Goal: Task Accomplishment & Management: Complete application form

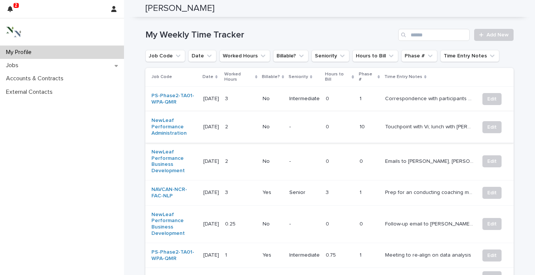
scroll to position [300, 0]
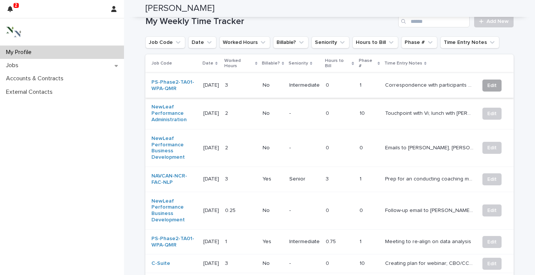
click at [487, 82] on span "Edit" at bounding box center [491, 86] width 9 height 8
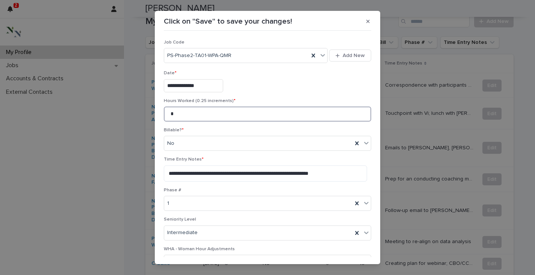
click at [177, 112] on input "*" at bounding box center [267, 114] width 207 height 15
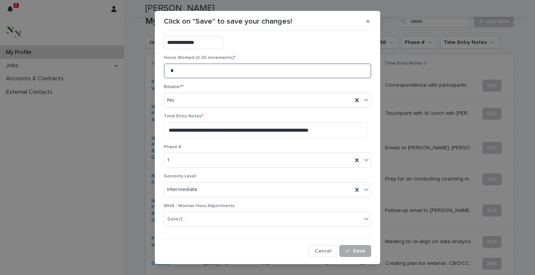
type input "*"
click at [353, 249] on span "Save" at bounding box center [359, 251] width 12 height 5
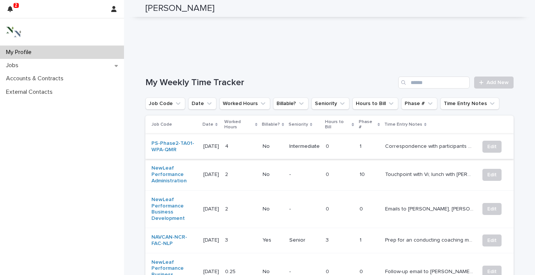
scroll to position [208, 0]
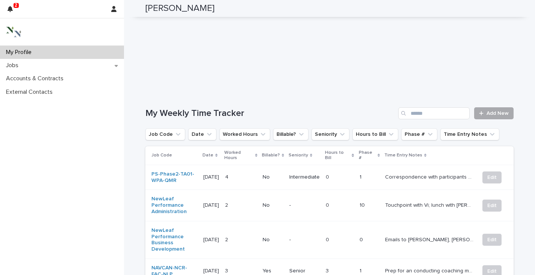
click at [487, 111] on span "Add New" at bounding box center [497, 113] width 22 height 5
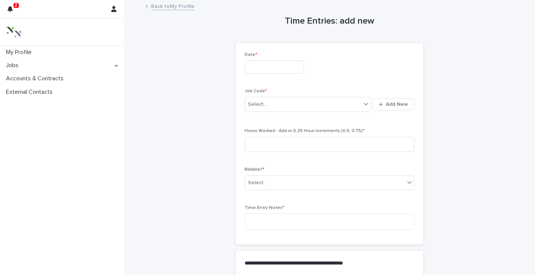
click at [272, 69] on input "text" at bounding box center [273, 66] width 59 height 13
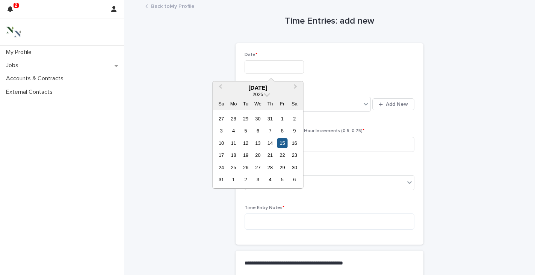
click at [284, 142] on div "15" at bounding box center [282, 143] width 10 height 10
type input "**********"
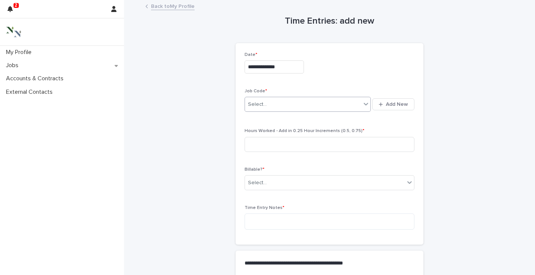
click at [277, 105] on div "Select..." at bounding box center [303, 104] width 116 height 12
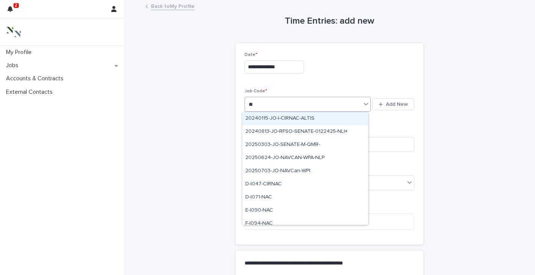
type input "***"
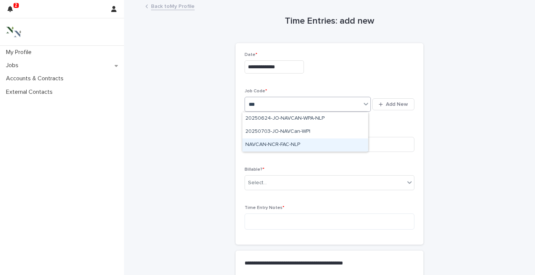
click at [304, 140] on div "NAVCAN-NCR-FAC-NLP" at bounding box center [305, 145] width 126 height 13
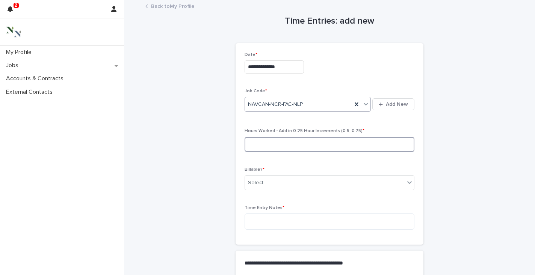
click at [278, 143] on input at bounding box center [329, 144] width 170 height 15
type input "***"
click at [268, 182] on div "Select..." at bounding box center [325, 183] width 160 height 12
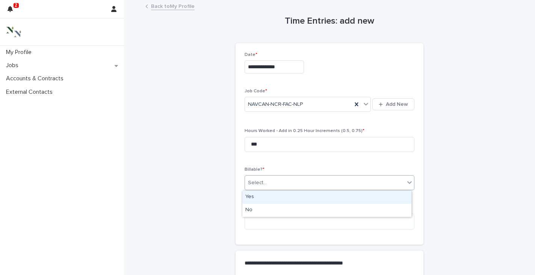
click at [262, 200] on div "Yes" at bounding box center [326, 197] width 169 height 13
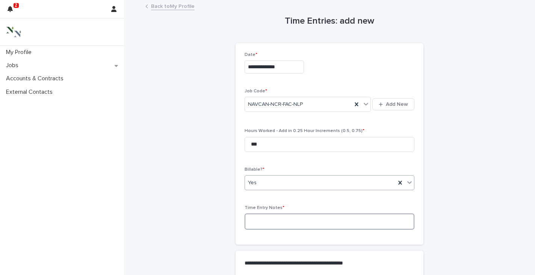
click at [259, 221] on textarea at bounding box center [329, 222] width 170 height 16
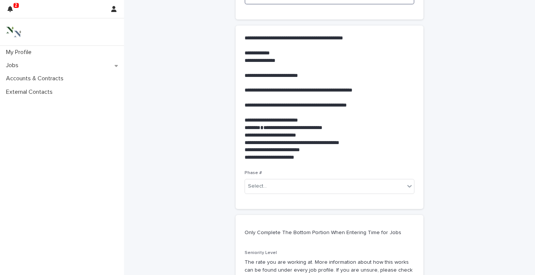
scroll to position [237, 0]
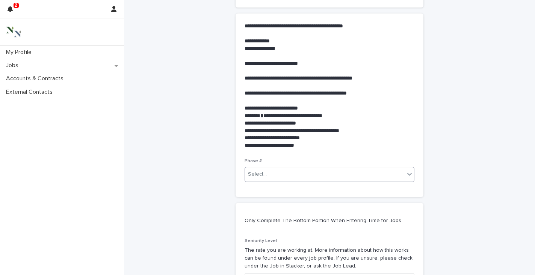
type textarea "**********"
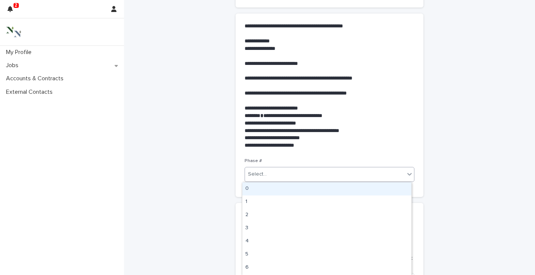
click at [259, 177] on div "Select..." at bounding box center [257, 174] width 19 height 8
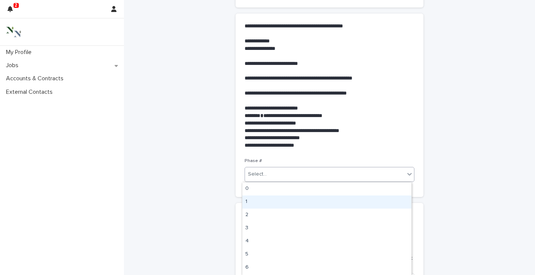
click at [254, 200] on div "1" at bounding box center [326, 202] width 169 height 13
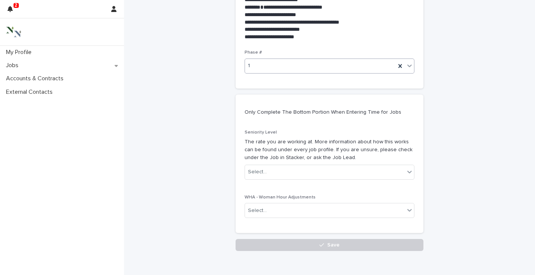
scroll to position [381, 0]
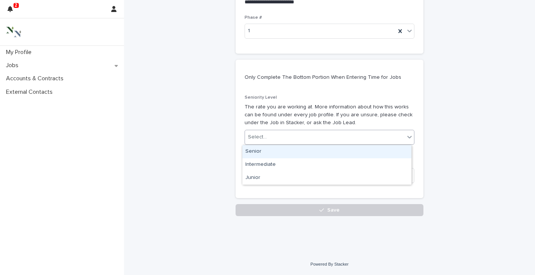
click at [252, 138] on div "Select..." at bounding box center [257, 137] width 19 height 8
click at [252, 151] on div "Senior" at bounding box center [326, 151] width 169 height 13
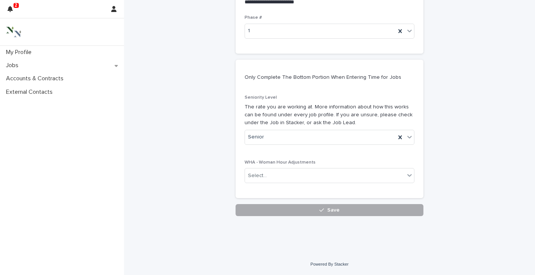
click at [297, 214] on button "Save" at bounding box center [329, 210] width 188 height 12
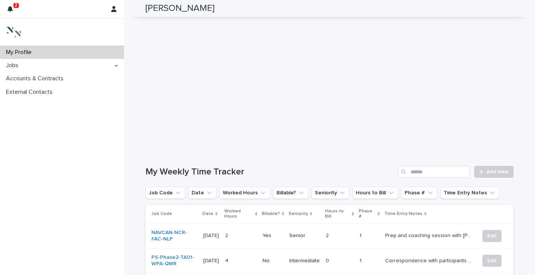
scroll to position [156, 0]
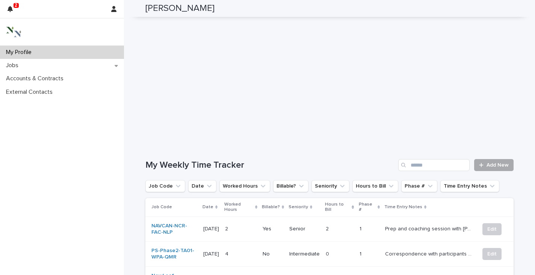
click at [492, 163] on span "Add New" at bounding box center [497, 165] width 22 height 5
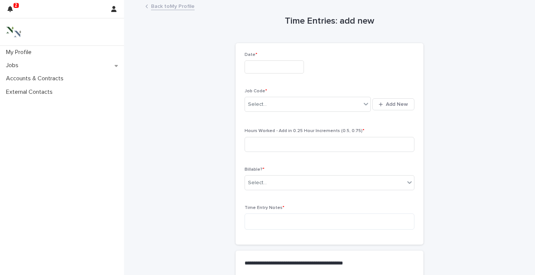
click at [264, 68] on input "text" at bounding box center [273, 66] width 59 height 13
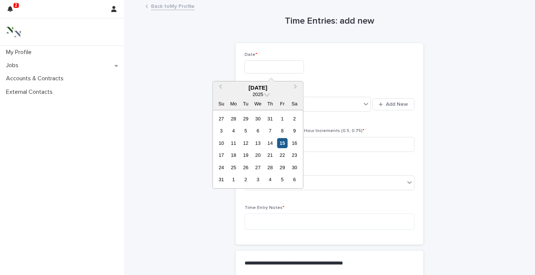
click at [281, 144] on div "15" at bounding box center [282, 143] width 10 height 10
type input "**********"
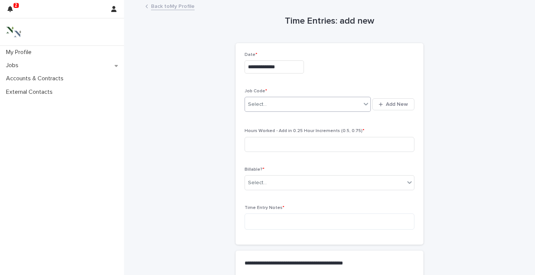
click at [267, 101] on div at bounding box center [267, 105] width 1 height 8
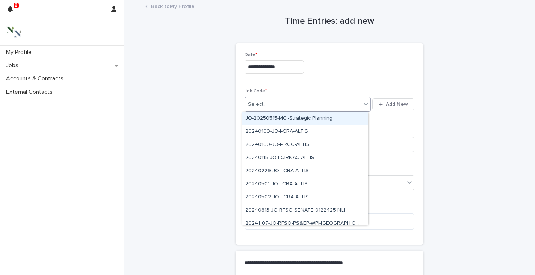
click at [250, 101] on div "Select..." at bounding box center [257, 105] width 19 height 8
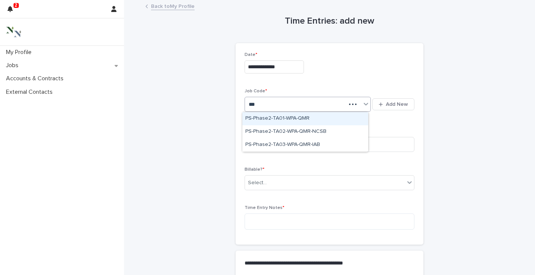
type input "****"
click at [296, 120] on div "PS-Phase2-TA01-WPA-QMR" at bounding box center [305, 118] width 126 height 13
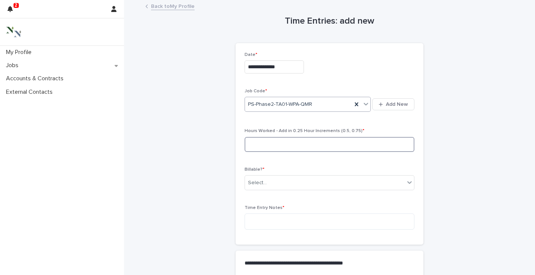
click at [273, 137] on input at bounding box center [329, 144] width 170 height 15
click at [263, 145] on input at bounding box center [329, 144] width 170 height 15
type input "***"
click at [265, 185] on div "Select..." at bounding box center [325, 183] width 160 height 12
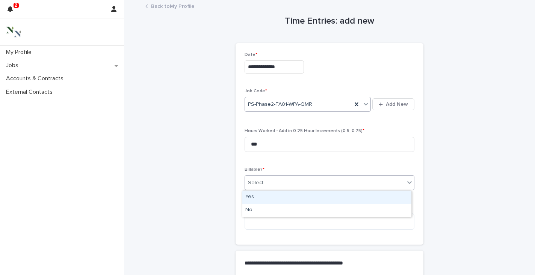
drag, startPoint x: 252, startPoint y: 205, endPoint x: 250, endPoint y: 195, distance: 10.6
click at [250, 195] on div "Yes" at bounding box center [326, 197] width 169 height 13
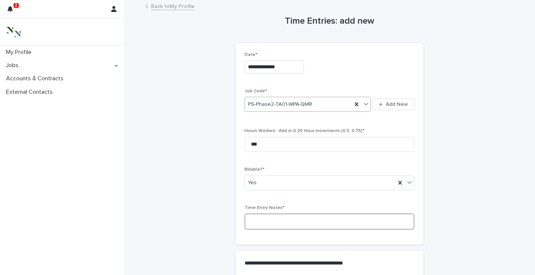
click at [248, 226] on textarea at bounding box center [329, 222] width 170 height 16
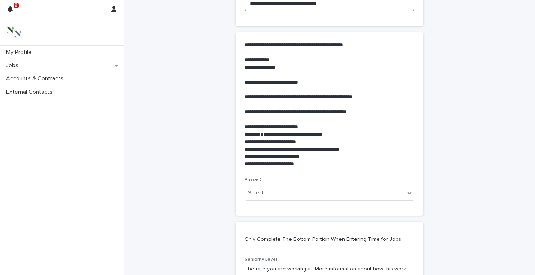
scroll to position [248, 0]
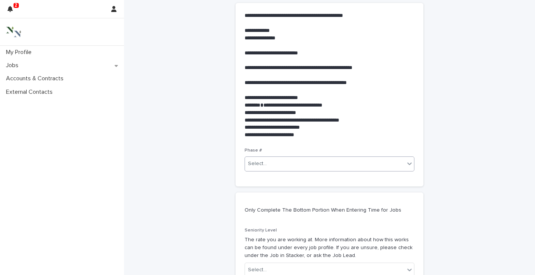
type textarea "**********"
click at [273, 166] on div "Select..." at bounding box center [325, 164] width 160 height 12
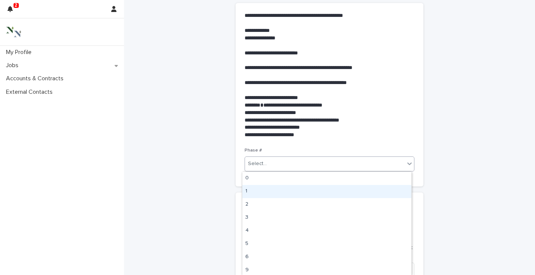
click at [265, 191] on div "1" at bounding box center [326, 191] width 169 height 13
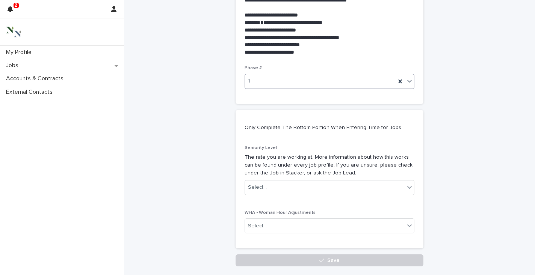
scroll to position [365, 0]
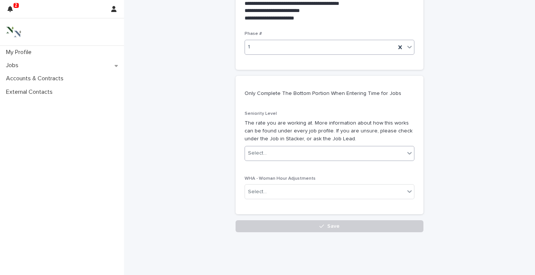
click at [260, 151] on div "Select..." at bounding box center [257, 153] width 19 height 8
click at [260, 181] on div "Intermediate" at bounding box center [326, 181] width 169 height 13
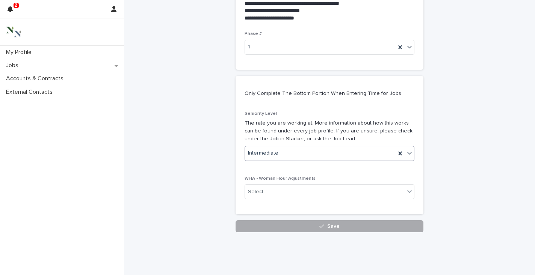
click at [312, 230] on button "Save" at bounding box center [329, 226] width 188 height 12
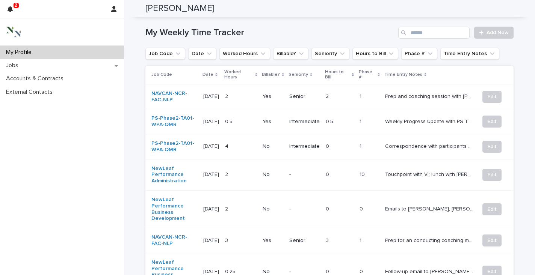
scroll to position [291, 0]
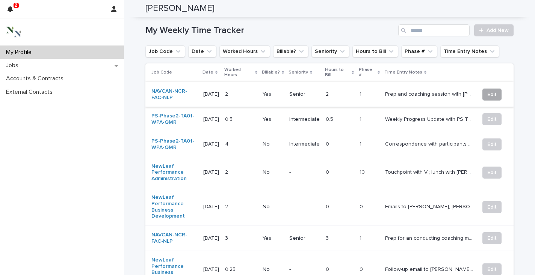
click at [490, 91] on span "Edit" at bounding box center [491, 95] width 9 height 8
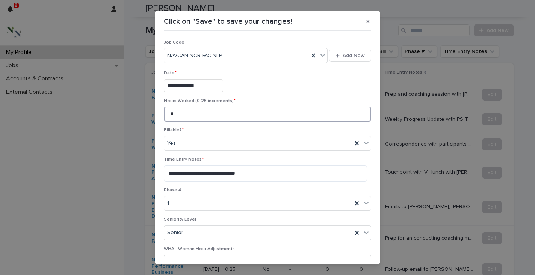
click at [192, 111] on input "*" at bounding box center [267, 114] width 207 height 15
click at [173, 114] on input "*" at bounding box center [267, 114] width 207 height 15
type input "****"
click at [268, 172] on textarea "**********" at bounding box center [265, 174] width 203 height 16
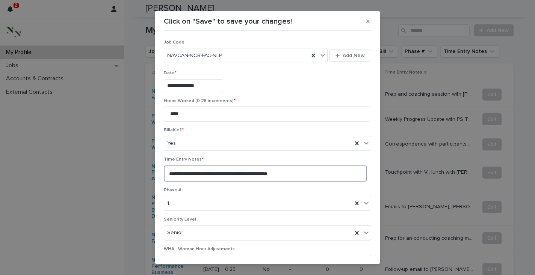
scroll to position [43, 0]
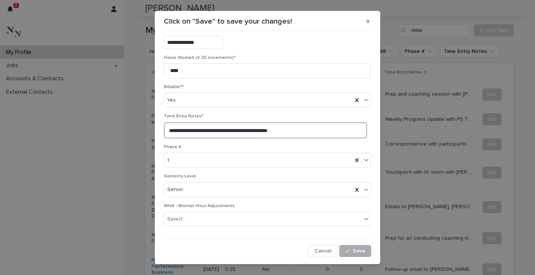
type textarea "**********"
click at [347, 255] on button "Save" at bounding box center [355, 251] width 32 height 12
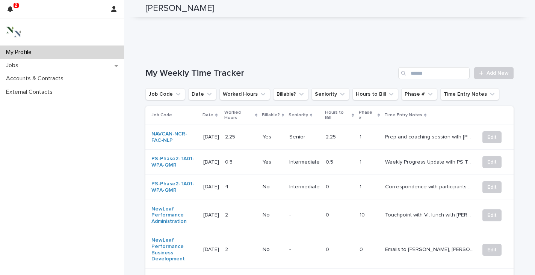
scroll to position [239, 0]
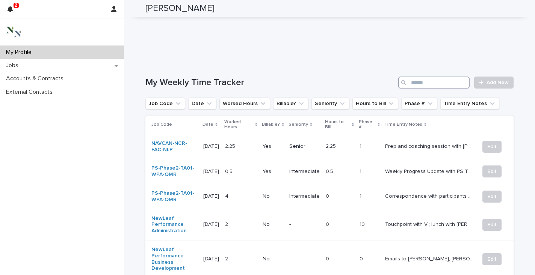
click at [414, 79] on input "Search" at bounding box center [433, 83] width 71 height 12
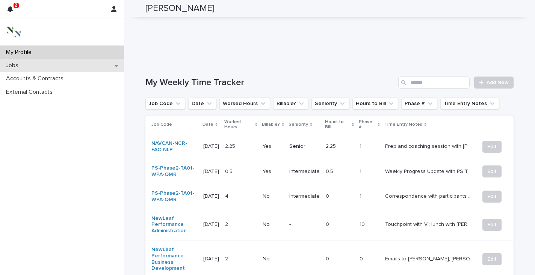
click at [56, 63] on div "Jobs" at bounding box center [62, 65] width 124 height 13
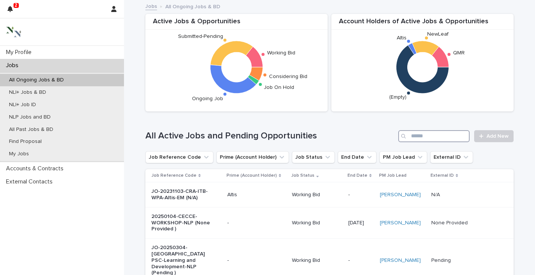
click at [418, 136] on input "Search" at bounding box center [433, 136] width 71 height 12
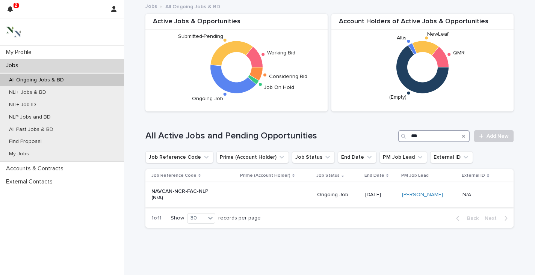
type input "***"
click at [171, 190] on p "NAVCAN-NCR-FAC-NLP (N/A)" at bounding box center [182, 194] width 63 height 13
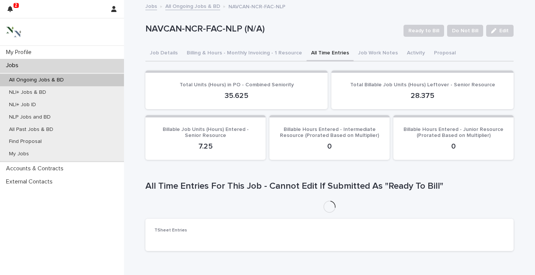
click at [318, 52] on button "All Time Entries" at bounding box center [329, 54] width 47 height 16
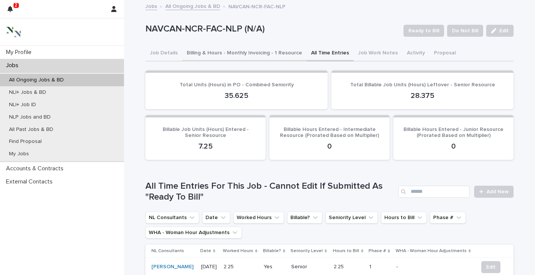
click at [270, 53] on button "Billing & Hours - Monthly Invoicing - 1 Resource" at bounding box center [244, 54] width 124 height 16
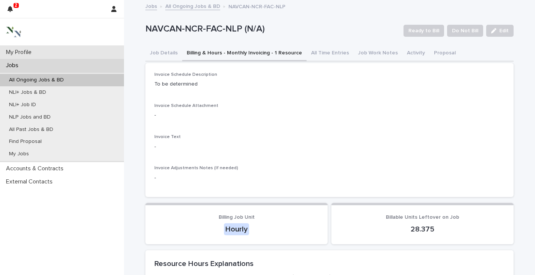
click at [38, 51] on p "My Profile" at bounding box center [20, 52] width 35 height 7
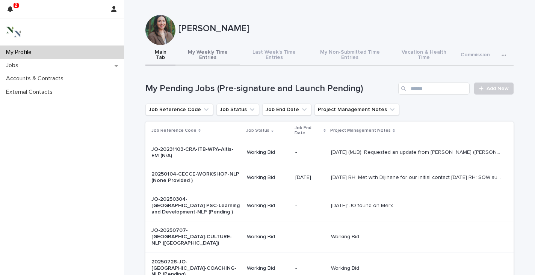
click at [207, 51] on button "My Weekly Time Entries" at bounding box center [207, 55] width 65 height 21
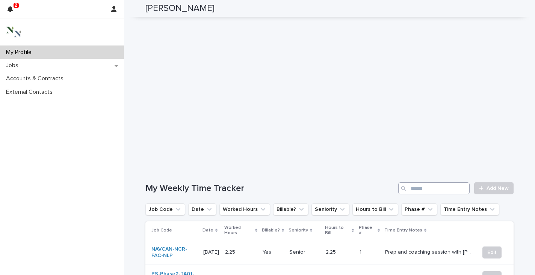
scroll to position [140, 0]
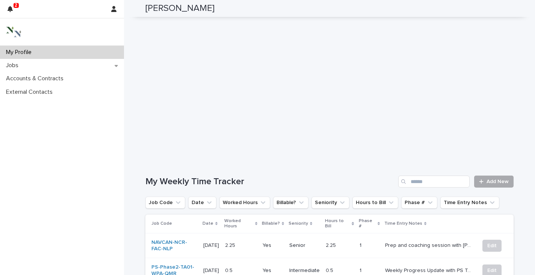
click at [494, 179] on link "Add New" at bounding box center [493, 182] width 39 height 12
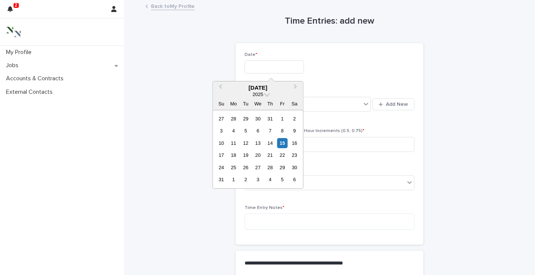
click at [268, 64] on input "text" at bounding box center [273, 66] width 59 height 13
click at [283, 144] on div "15" at bounding box center [282, 143] width 10 height 10
type input "**********"
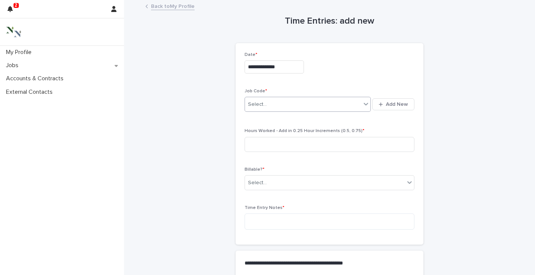
click at [262, 107] on div "Select..." at bounding box center [257, 105] width 19 height 8
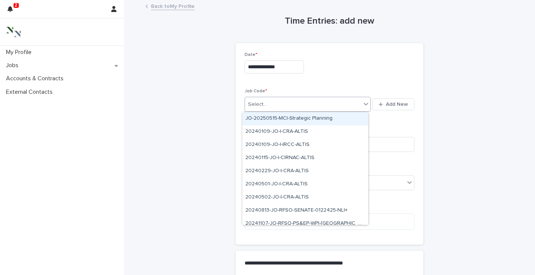
click at [267, 106] on input "text" at bounding box center [267, 104] width 1 height 6
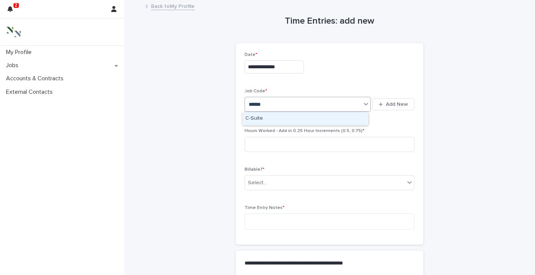
type input "*******"
click at [254, 117] on div "C-Suite" at bounding box center [305, 118] width 126 height 13
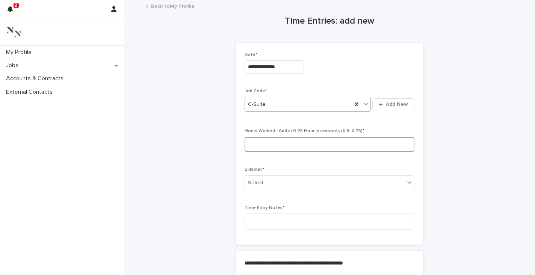
click at [256, 142] on input at bounding box center [329, 144] width 170 height 15
type input "***"
click at [254, 185] on div "Select..." at bounding box center [257, 183] width 19 height 8
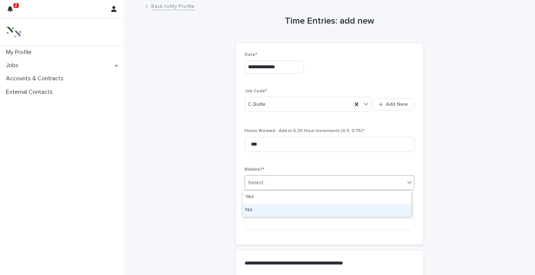
click at [249, 209] on div "No" at bounding box center [326, 210] width 169 height 13
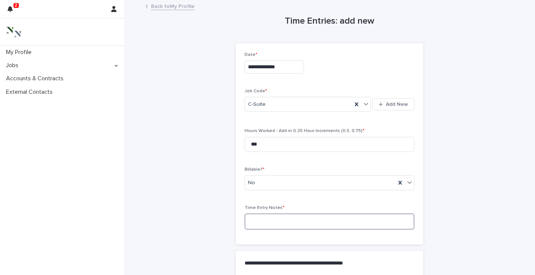
click at [251, 224] on textarea at bounding box center [329, 222] width 170 height 16
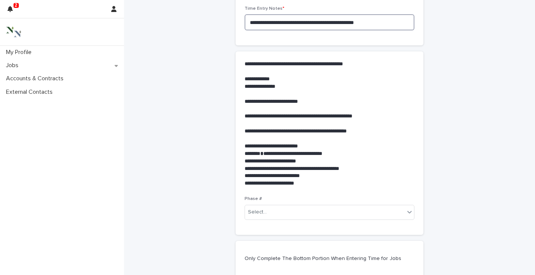
scroll to position [208, 0]
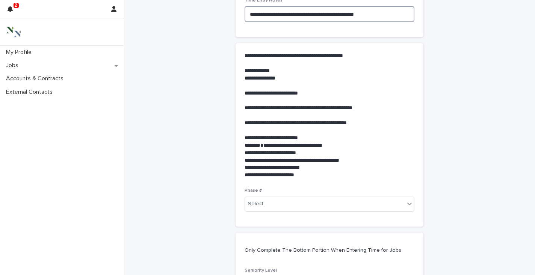
type textarea "**********"
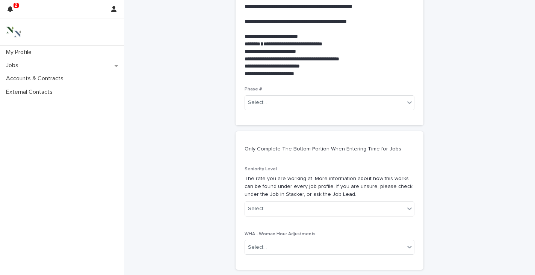
scroll to position [318, 0]
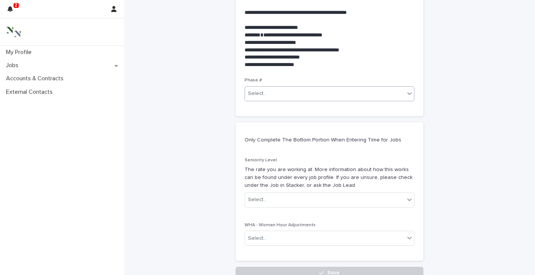
click at [261, 95] on div "Select..." at bounding box center [257, 94] width 19 height 8
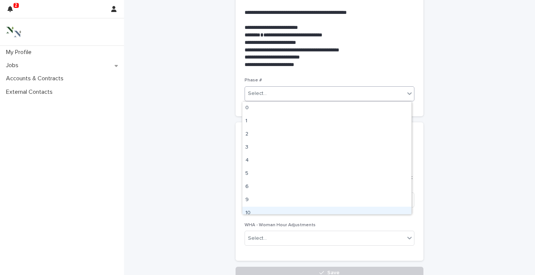
click at [258, 208] on div "10" at bounding box center [326, 213] width 169 height 13
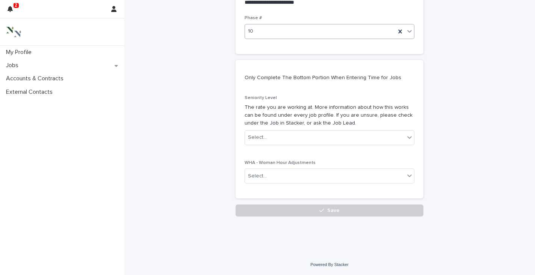
scroll to position [381, 0]
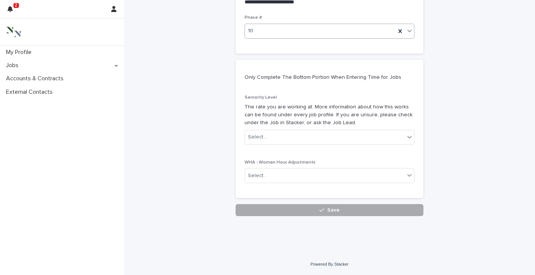
click at [295, 210] on button "Save" at bounding box center [329, 210] width 188 height 12
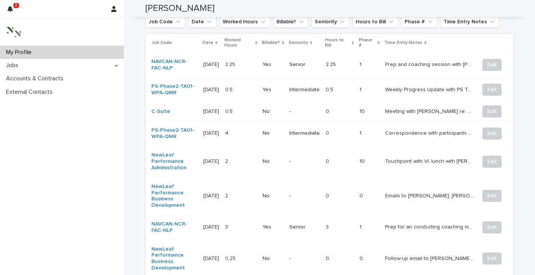
scroll to position [318, 0]
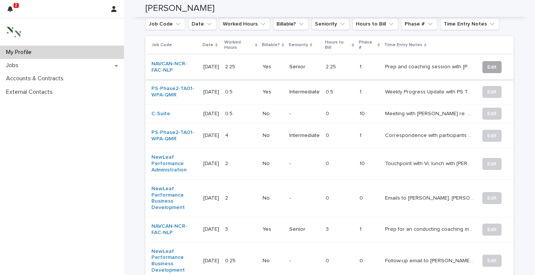
click at [487, 63] on span "Edit" at bounding box center [491, 67] width 9 height 8
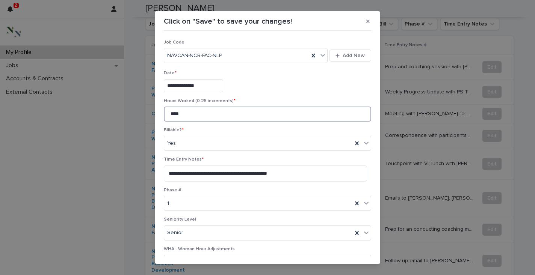
drag, startPoint x: 184, startPoint y: 115, endPoint x: 138, endPoint y: 110, distance: 46.4
click at [138, 110] on div "**********" at bounding box center [267, 137] width 535 height 275
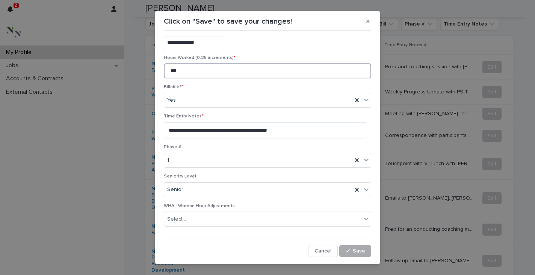
type input "***"
click at [353, 250] on span "Save" at bounding box center [359, 251] width 12 height 5
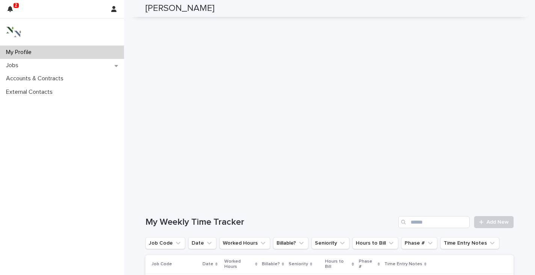
scroll to position [97, 0]
